Goal: Task Accomplishment & Management: Complete application form

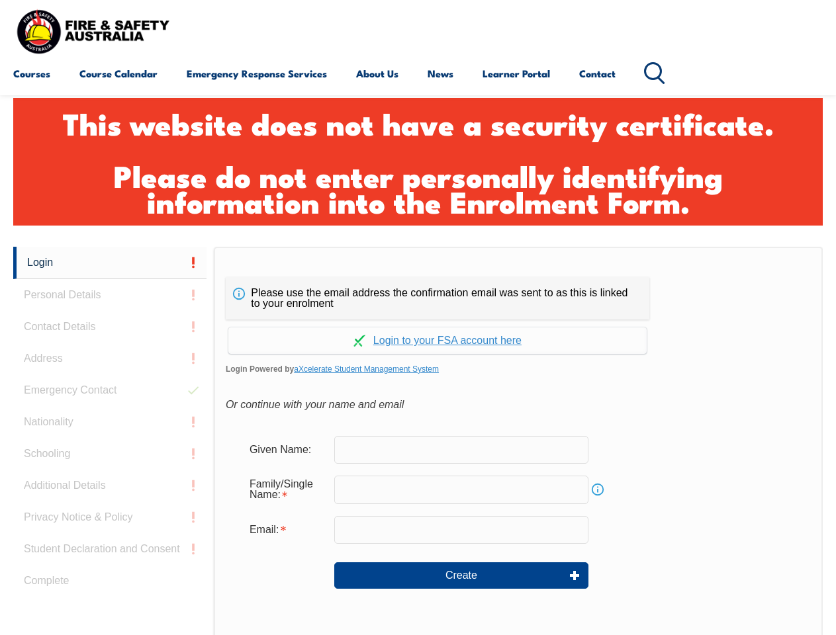
scroll to position [441, 0]
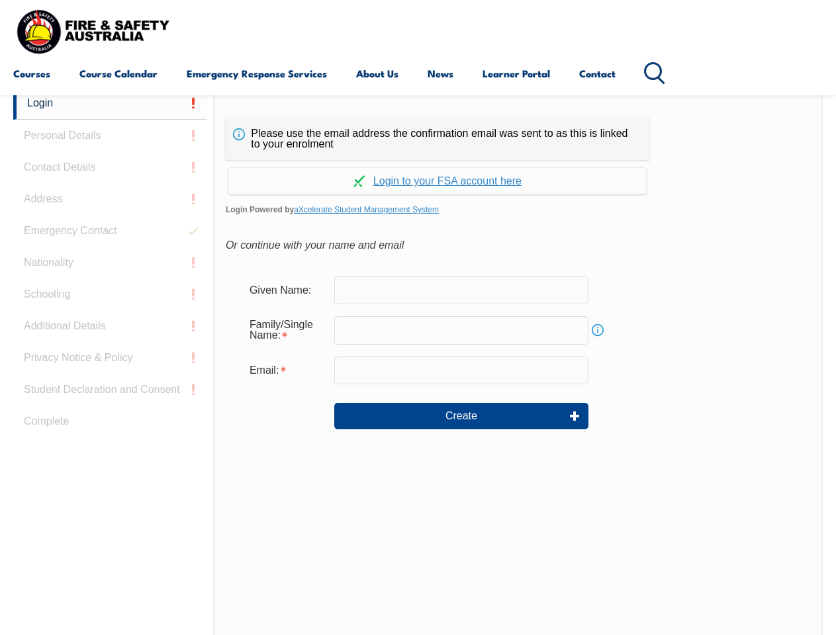
click at [417, 97] on div "Please use the email address the confirmation email was sent to as this is link…" at bounding box center [518, 364] width 609 height 555
click at [417, 361] on input "email" at bounding box center [461, 371] width 254 height 28
click at [110, 103] on link "Login" at bounding box center [109, 103] width 193 height 32
click at [110, 136] on div "Login Personal Details Contact Details Address Emergency Contact Nationality Sc…" at bounding box center [113, 417] width 200 height 661
click at [110, 167] on div "Login Personal Details Contact Details Address Emergency Contact Nationality Sc…" at bounding box center [113, 417] width 200 height 661
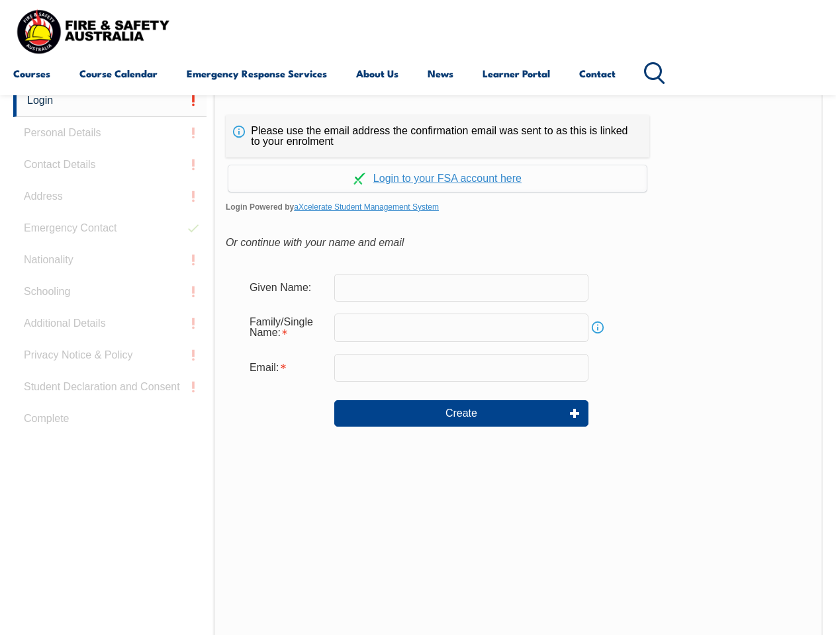
click at [110, 199] on div "Login Personal Details Contact Details Address Emergency Contact Nationality Sc…" at bounding box center [113, 415] width 200 height 661
click at [110, 231] on div "Login Personal Details Contact Details Address Emergency Contact Nationality Sc…" at bounding box center [113, 415] width 200 height 661
click at [110, 263] on div "Login Personal Details Contact Details Address Emergency Contact Nationality Sc…" at bounding box center [113, 415] width 200 height 661
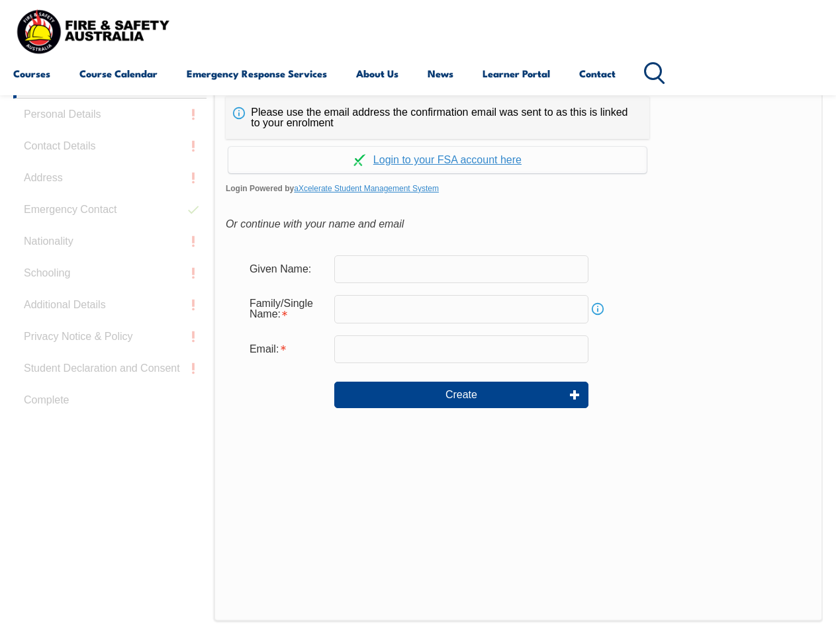
click at [110, 294] on div "Login Personal Details Contact Details Address Emergency Contact Nationality Sc…" at bounding box center [113, 396] width 200 height 661
click at [110, 326] on div "Login Personal Details Contact Details Address Emergency Contact Nationality Sc…" at bounding box center [113, 396] width 200 height 661
